Goal: Information Seeking & Learning: Check status

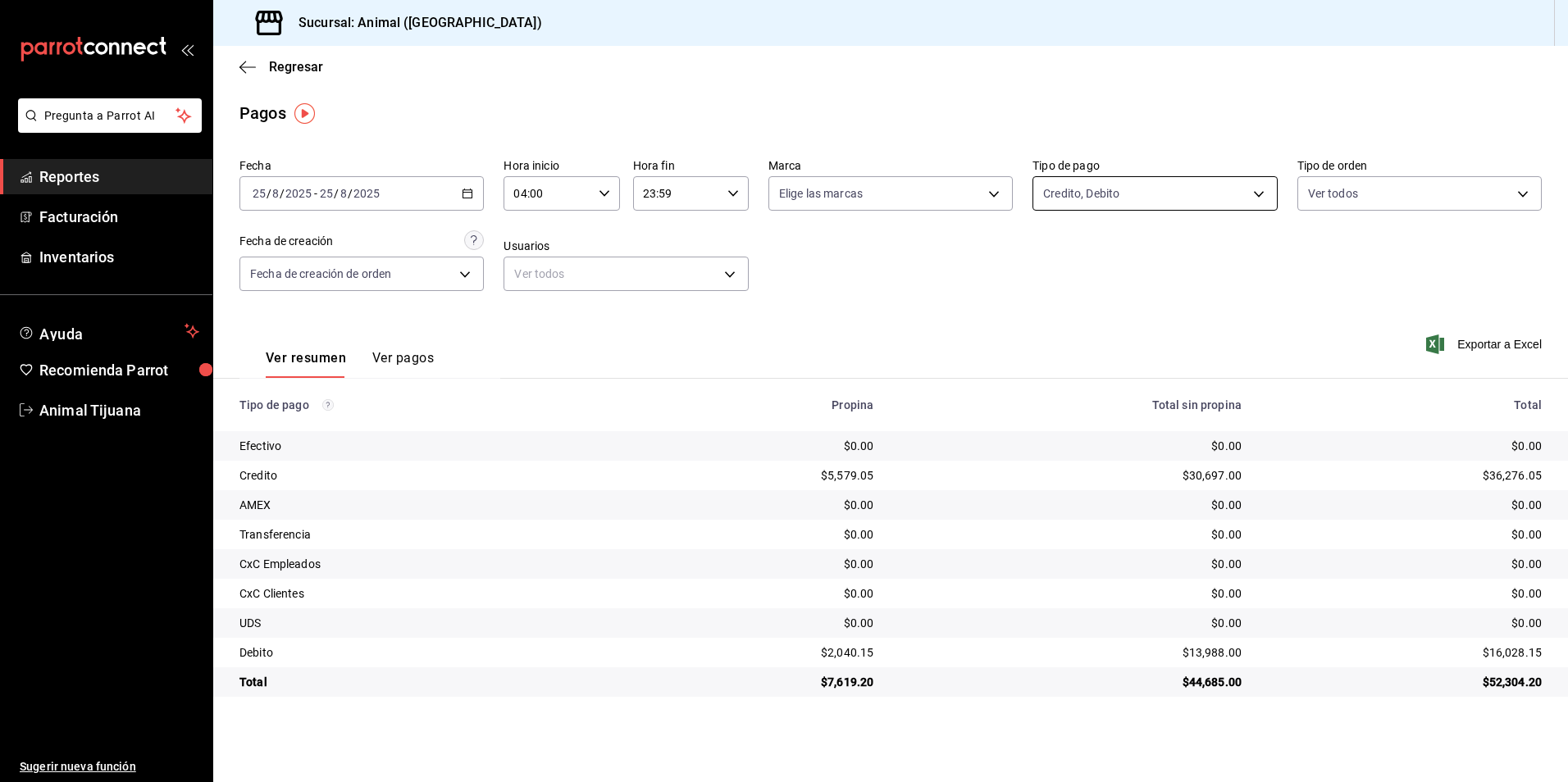
click at [1102, 181] on body "Pregunta a Parrot AI Reportes Facturación Inventarios Ayuda Recomienda Parrot A…" at bounding box center [784, 391] width 1568 height 782
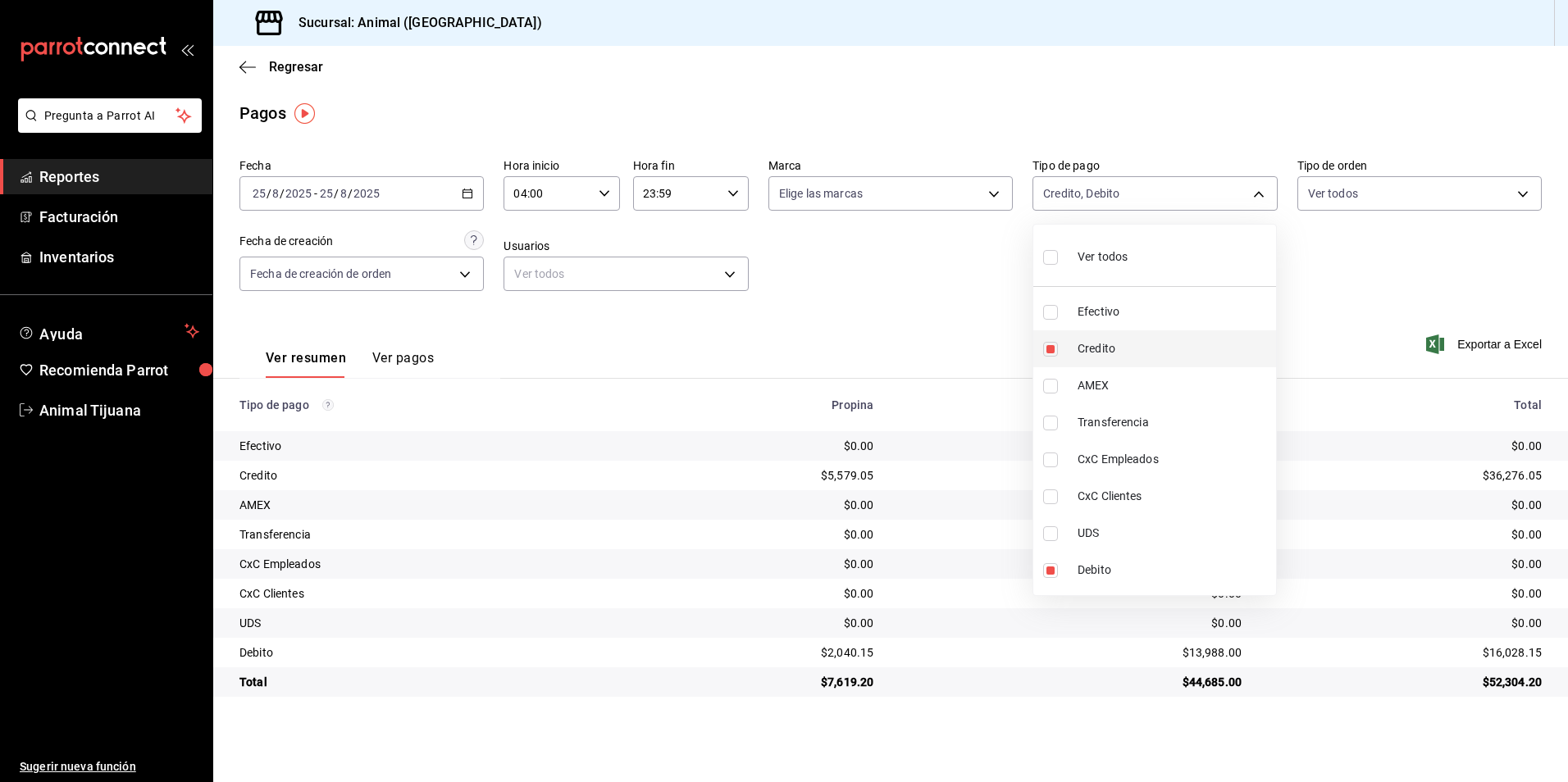
click at [1095, 338] on li "Credito" at bounding box center [1155, 349] width 243 height 37
type input "c7b29183-a811-4137-9cfa-21a61cd2bc4a"
checkbox input "false"
click at [1095, 338] on li "Credito" at bounding box center [1155, 349] width 243 height 37
type input "c7b29183-a811-4137-9cfa-21a61cd2bc4a,235ce608-f464-428a-9a71-314f665367d1"
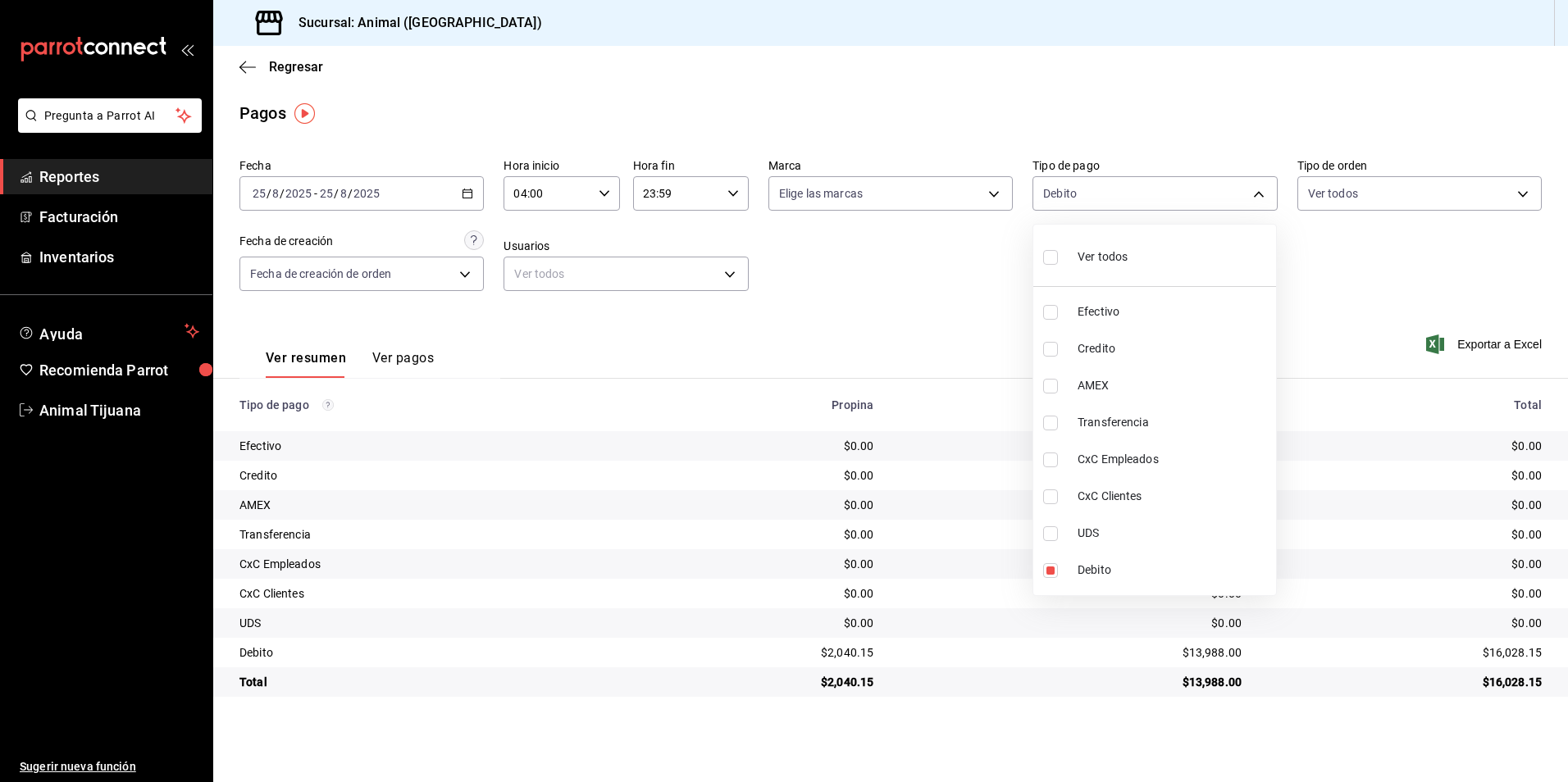
checkbox input "true"
click at [1114, 351] on span "Credito" at bounding box center [1174, 349] width 192 height 17
type input "c7b29183-a811-4137-9cfa-21a61cd2bc4a"
checkbox input "false"
click at [1114, 351] on span "Credito" at bounding box center [1174, 349] width 192 height 17
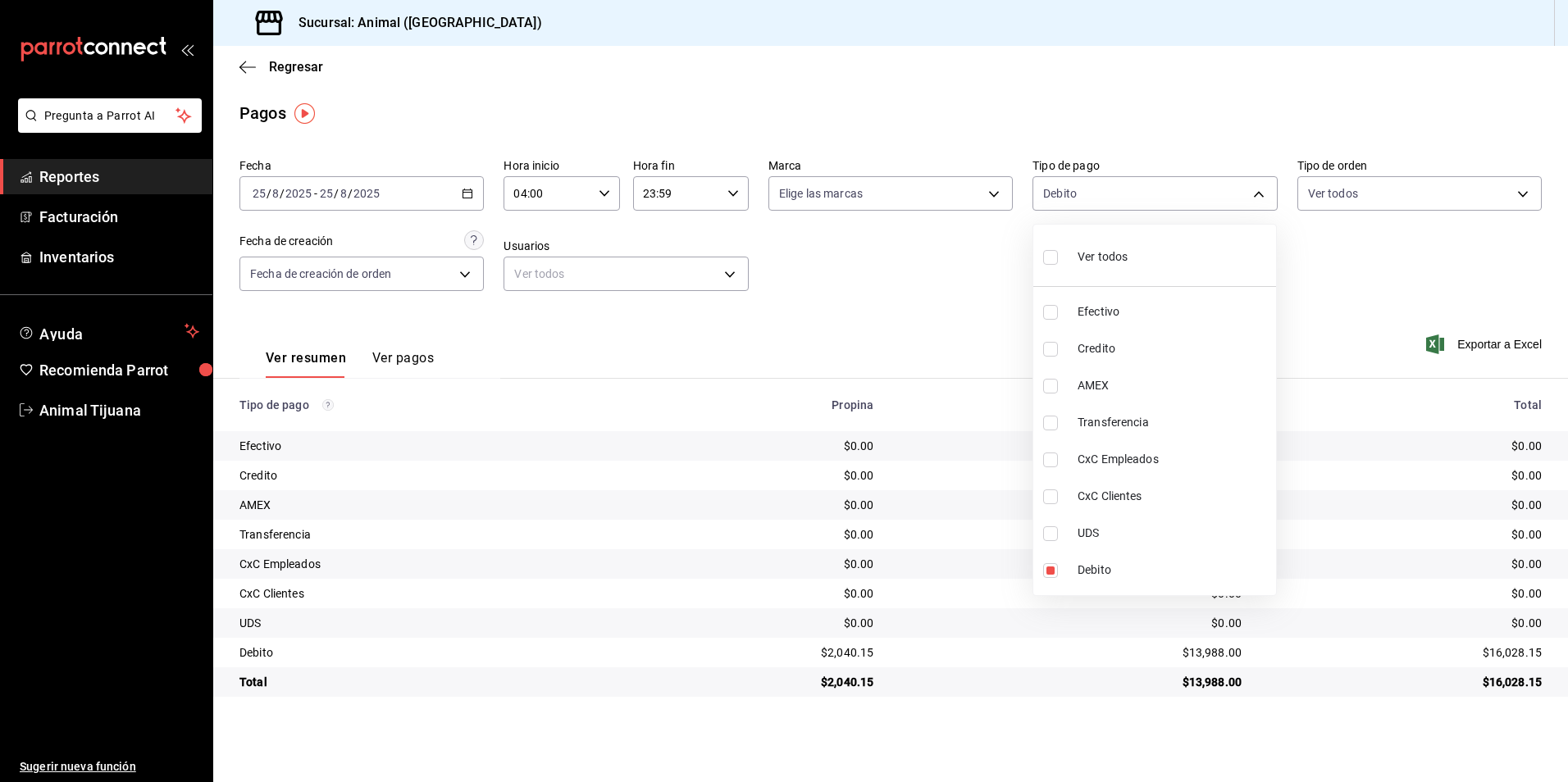
type input "c7b29183-a811-4137-9cfa-21a61cd2bc4a,235ce608-f464-428a-9a71-314f665367d1"
checkbox input "true"
click at [1078, 241] on div "Ver todos" at bounding box center [1085, 255] width 85 height 35
type input "b84c62b8-b02c-4970-ab2e-e166616419f2,235ce608-f464-428a-9a71-314f665367d1,53567…"
checkbox input "true"
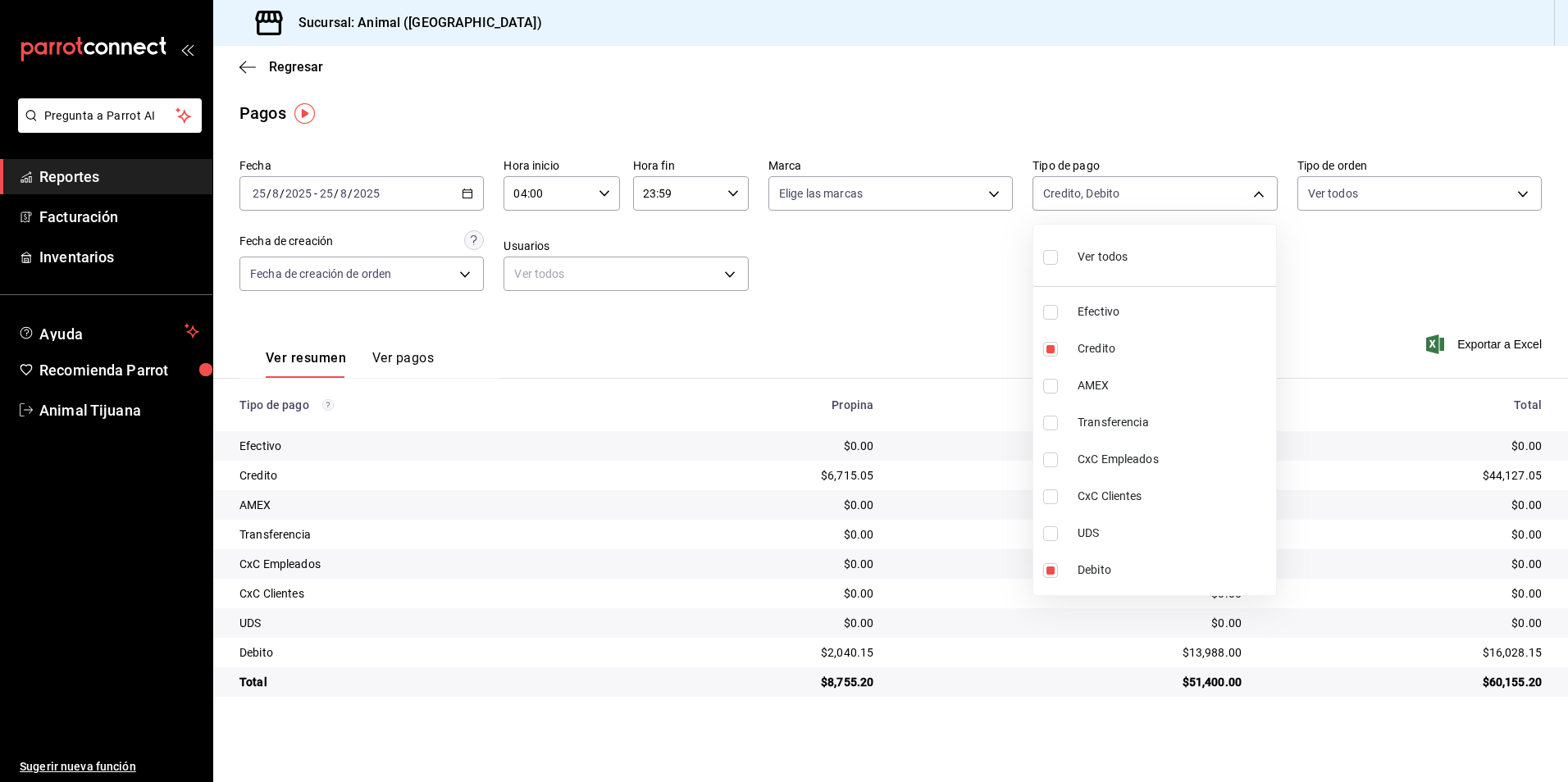
checkbox input "true"
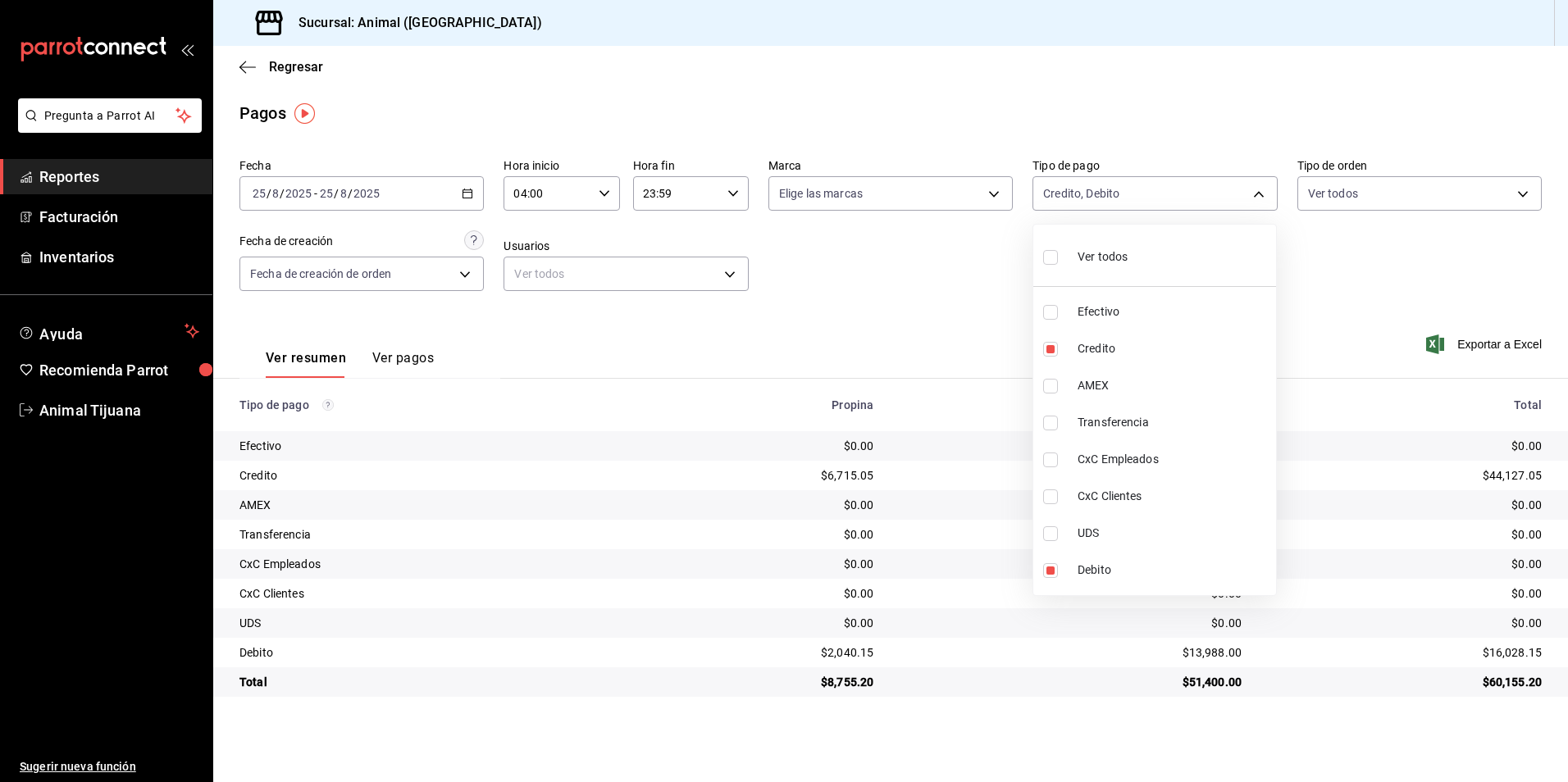
checkbox input "true"
click at [1077, 246] on div "Ver todos" at bounding box center [1085, 255] width 85 height 35
checkbox input "false"
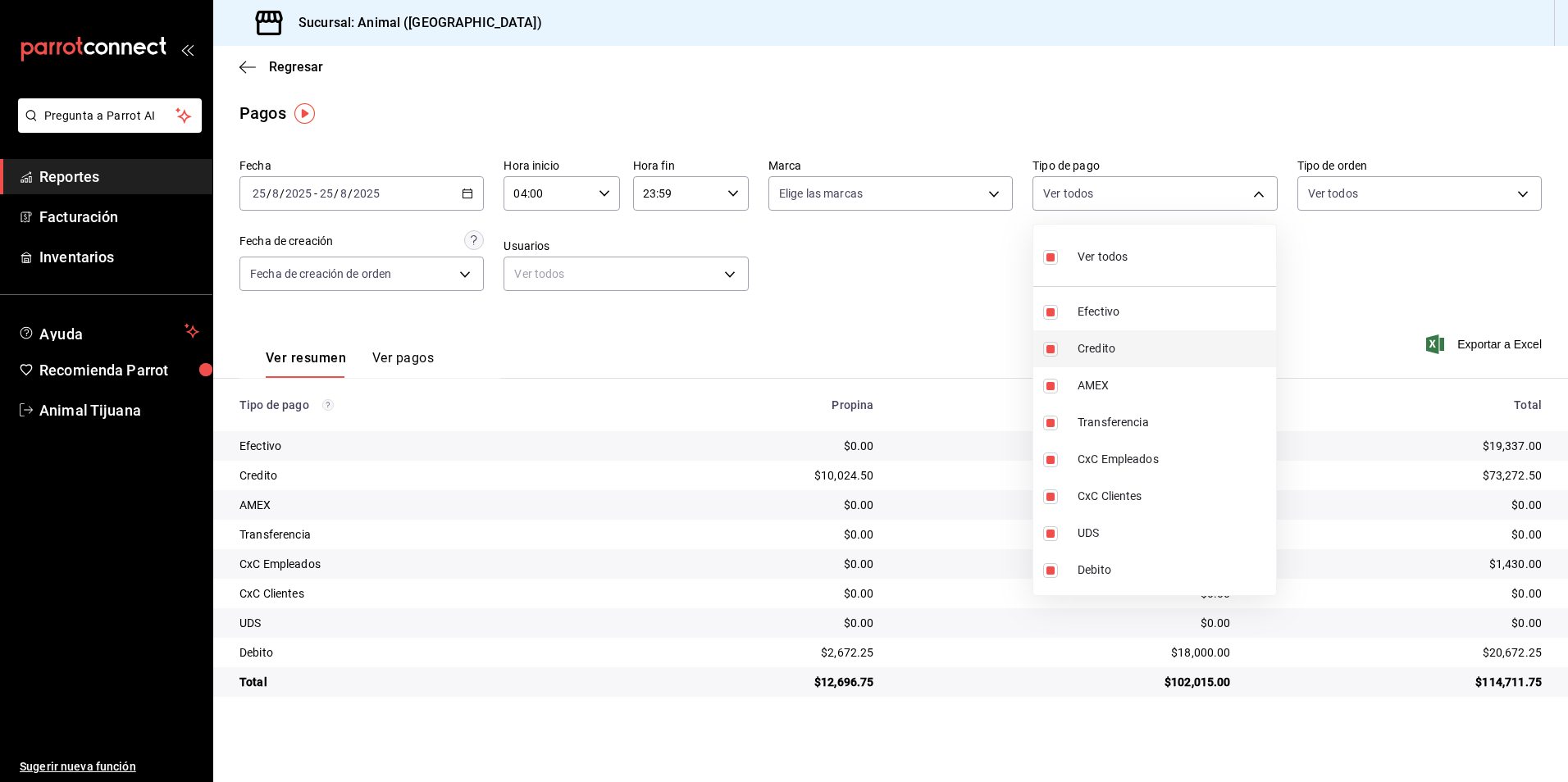
checkbox input "false"
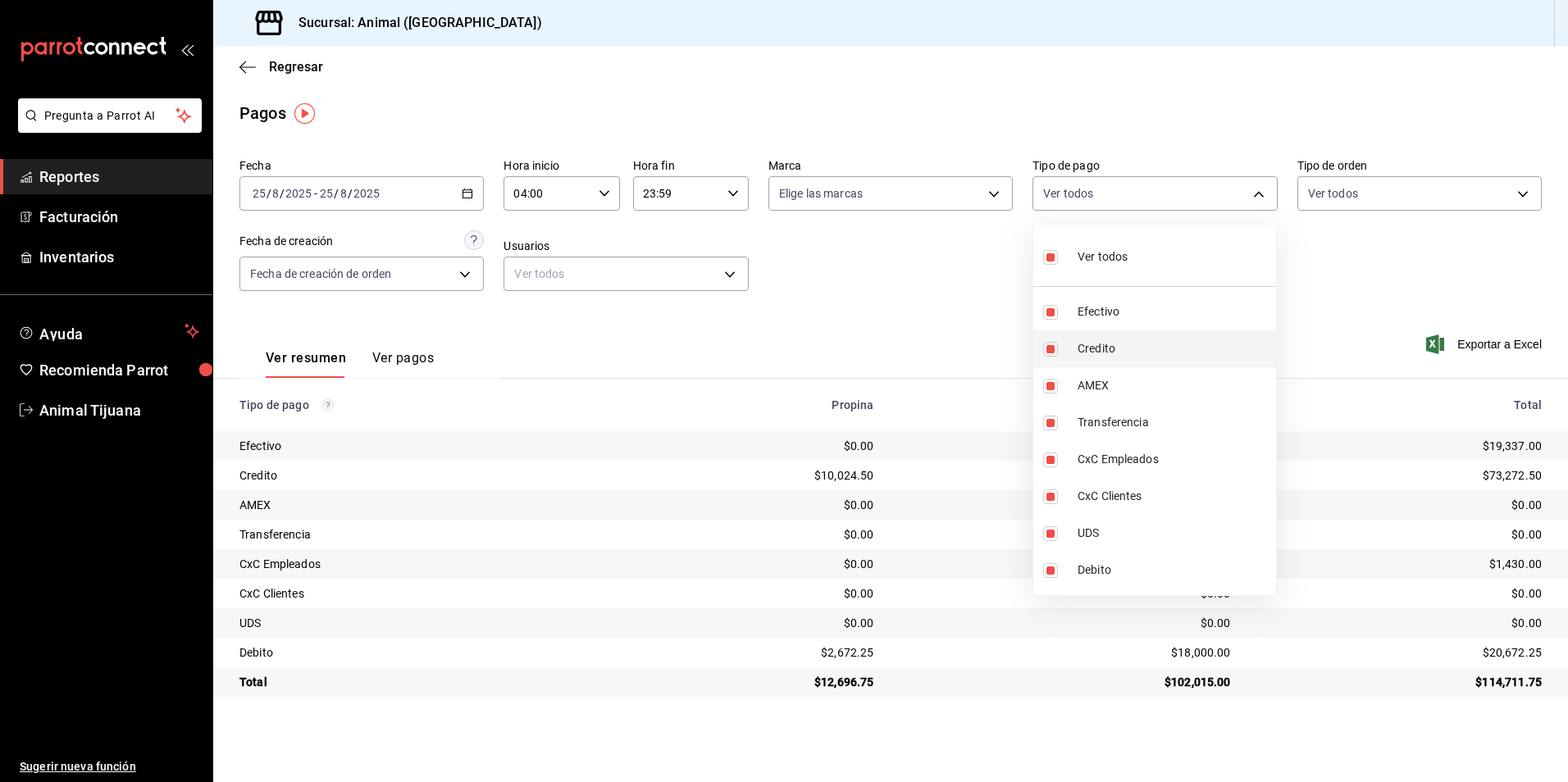
checkbox input "false"
click at [1115, 349] on span "Credito" at bounding box center [1174, 349] width 192 height 17
type input "235ce608-f464-428a-9a71-314f665367d1"
checkbox input "true"
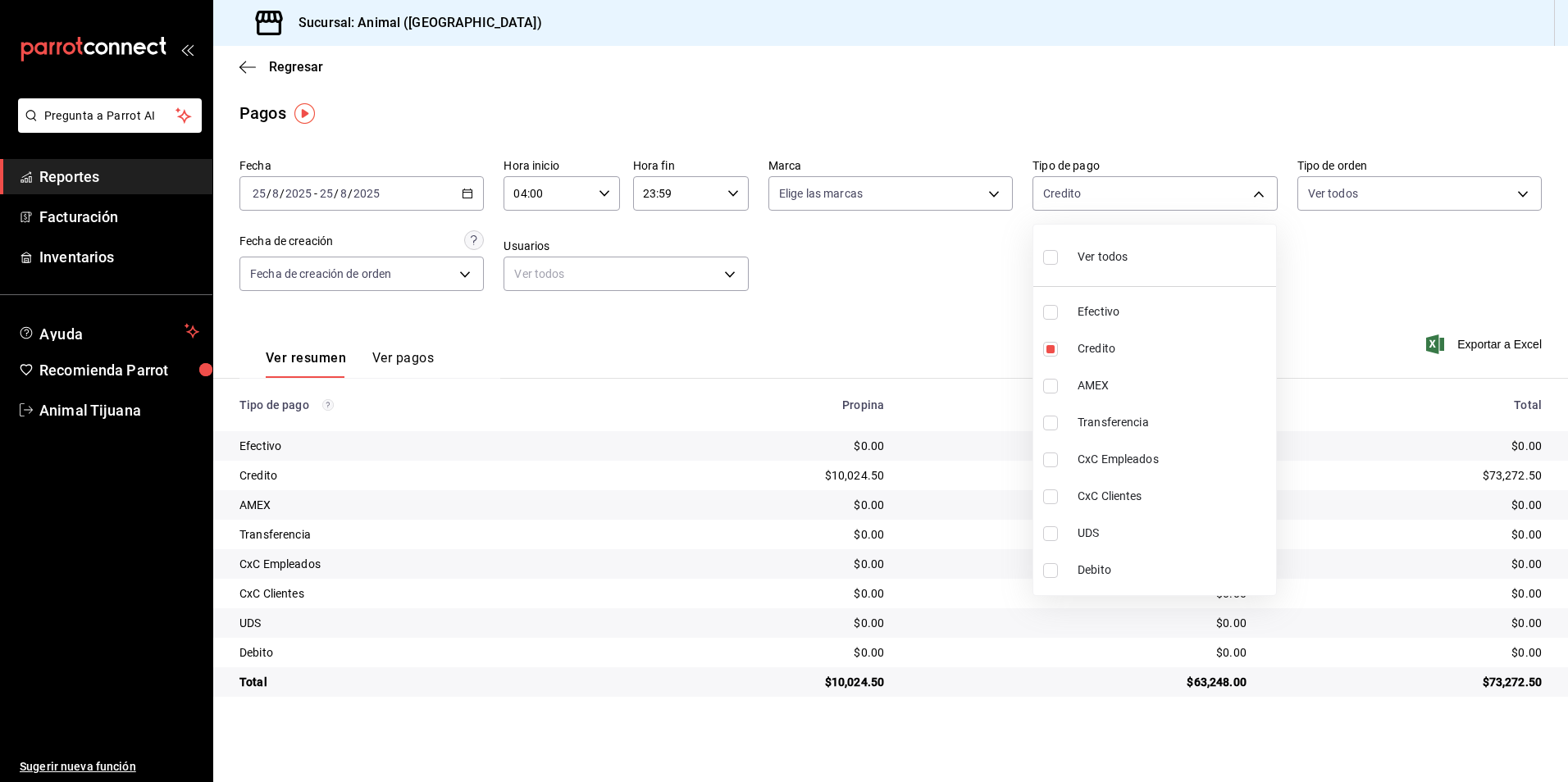
click at [1098, 577] on span "Debito" at bounding box center [1174, 571] width 192 height 17
type input "235ce608-f464-428a-9a71-314f665367d1,c7b29183-a811-4137-9cfa-21a61cd2bc4a"
checkbox input "true"
